Goal: Task Accomplishment & Management: Use online tool/utility

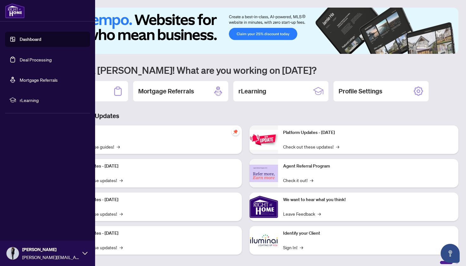
click at [30, 59] on link "Deal Processing" at bounding box center [36, 60] width 32 height 6
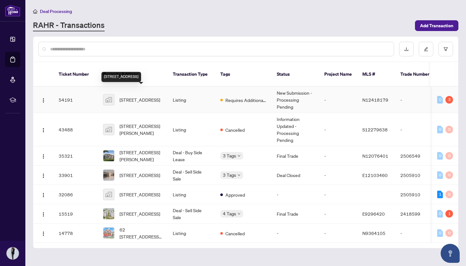
click at [148, 96] on span "[STREET_ADDRESS]" at bounding box center [140, 99] width 41 height 7
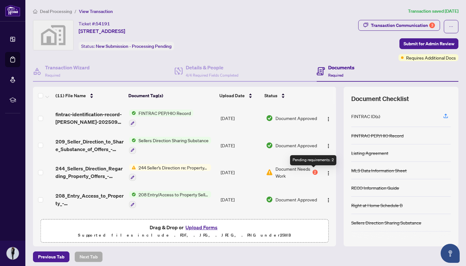
click at [313, 171] on div "2" at bounding box center [315, 172] width 5 height 5
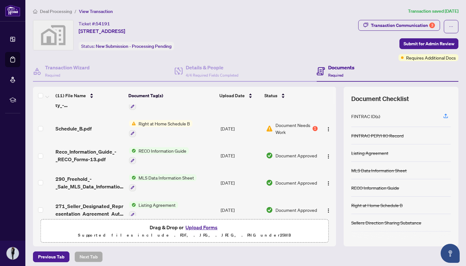
scroll to position [94, 0]
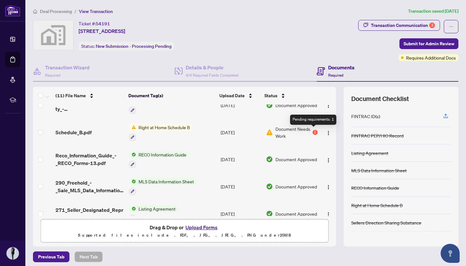
click at [315, 131] on div "1" at bounding box center [315, 132] width 5 height 5
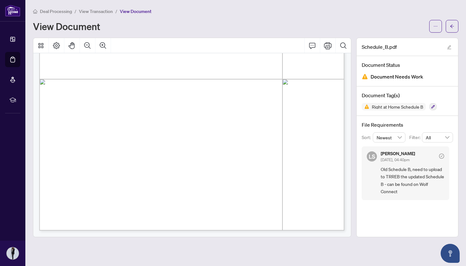
scroll to position [224, 0]
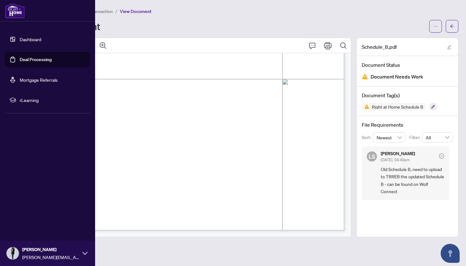
click at [33, 41] on link "Dashboard" at bounding box center [31, 39] width 22 height 6
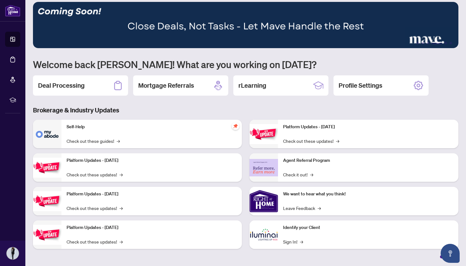
scroll to position [6, 0]
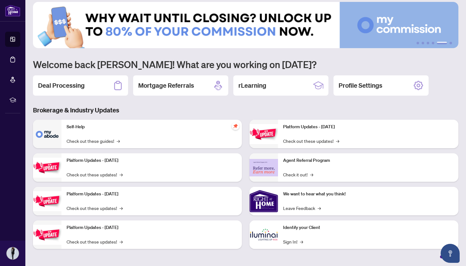
click at [366, 260] on main "1 2 3 4 5 6 Welcome back [PERSON_NAME]! What are you working on [DATE]? Deal Pr…" at bounding box center [245, 133] width 441 height 266
click at [84, 177] on link "Check out these updates! →" at bounding box center [95, 174] width 56 height 7
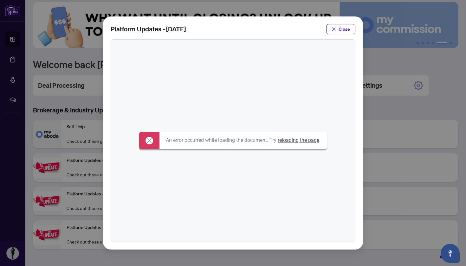
click at [303, 142] on link "reloading the page" at bounding box center [299, 140] width 42 height 6
